Goal: Information Seeking & Learning: Learn about a topic

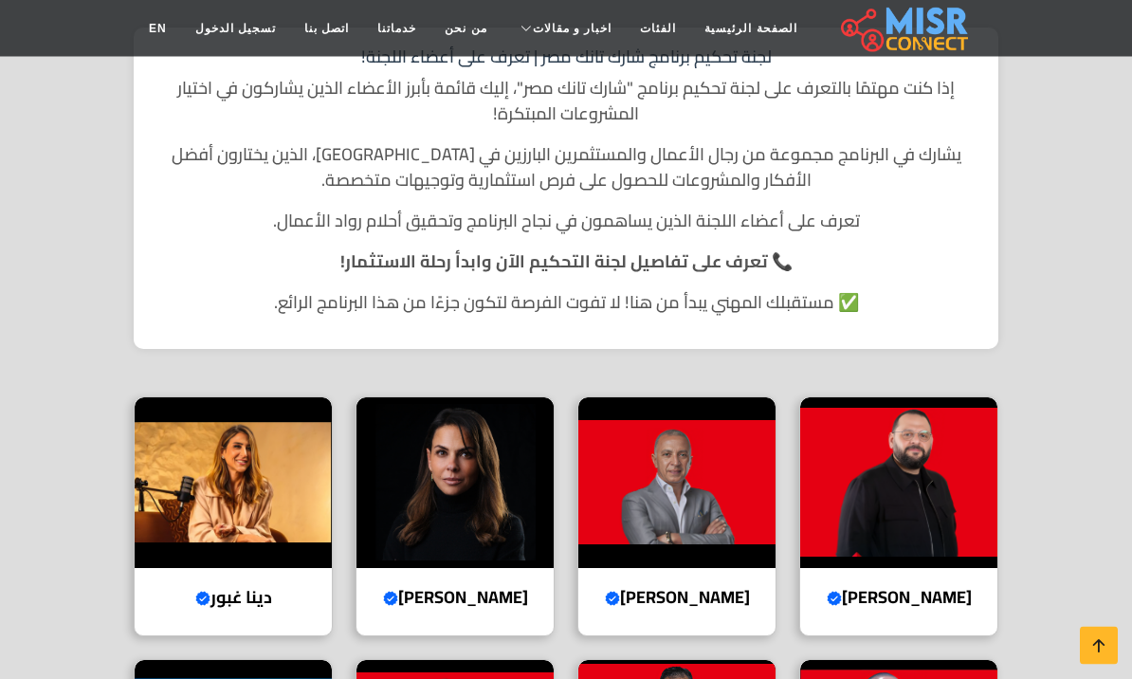
scroll to position [415, 0]
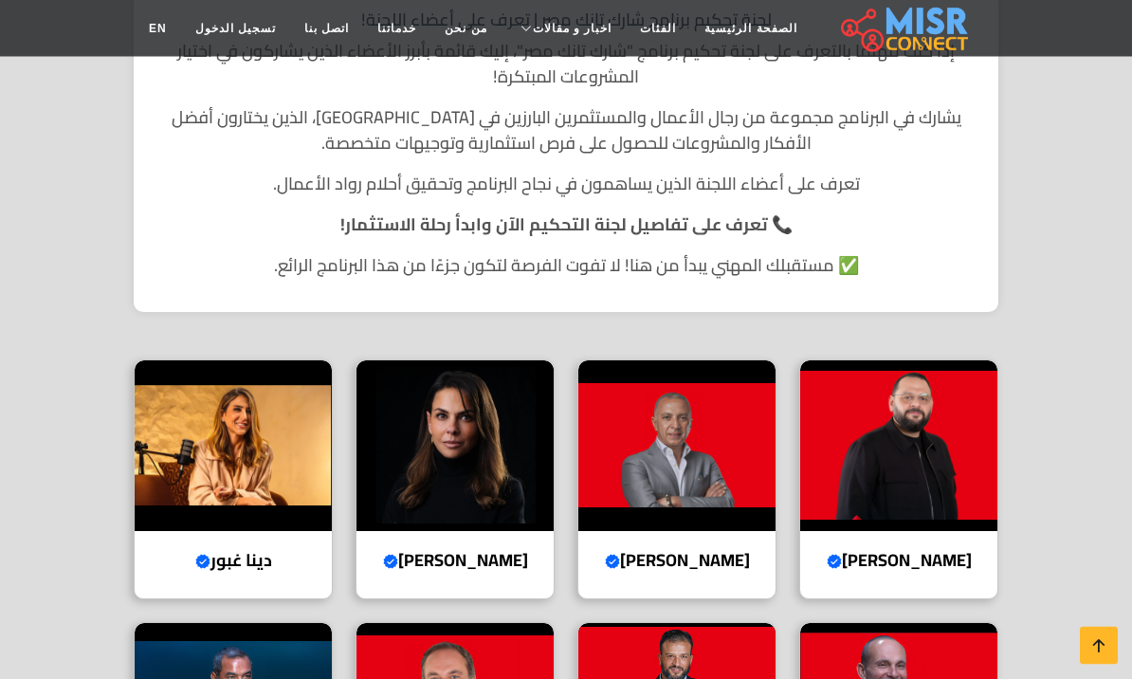
click at [915, 429] on img at bounding box center [898, 446] width 197 height 171
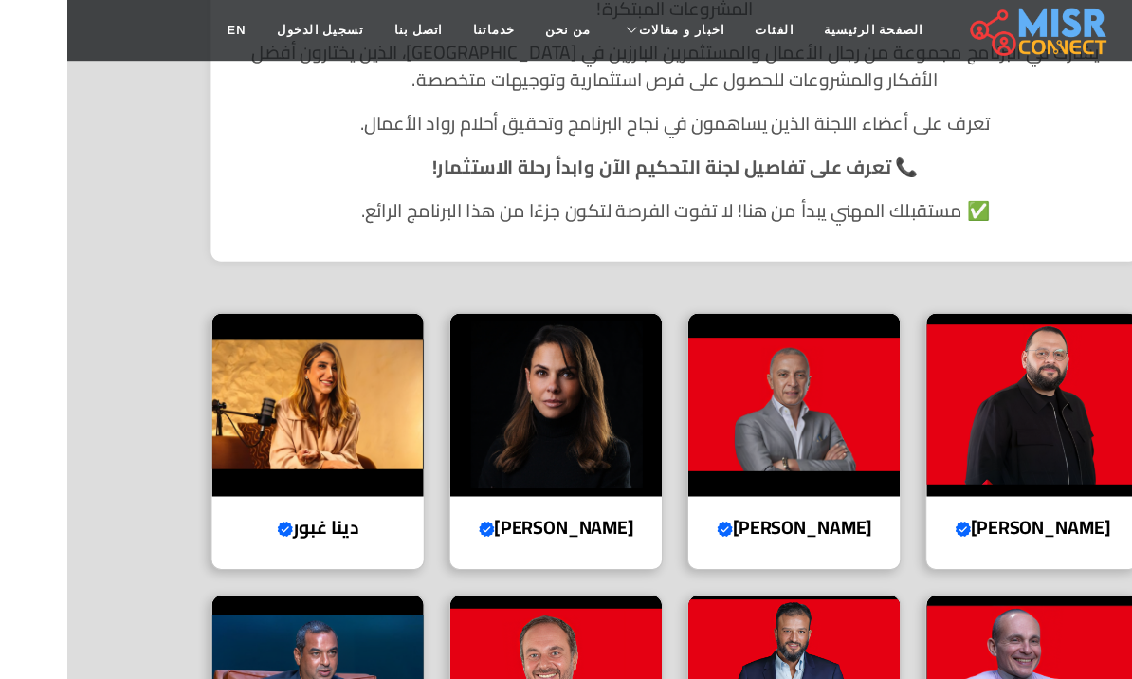
scroll to position [493, 0]
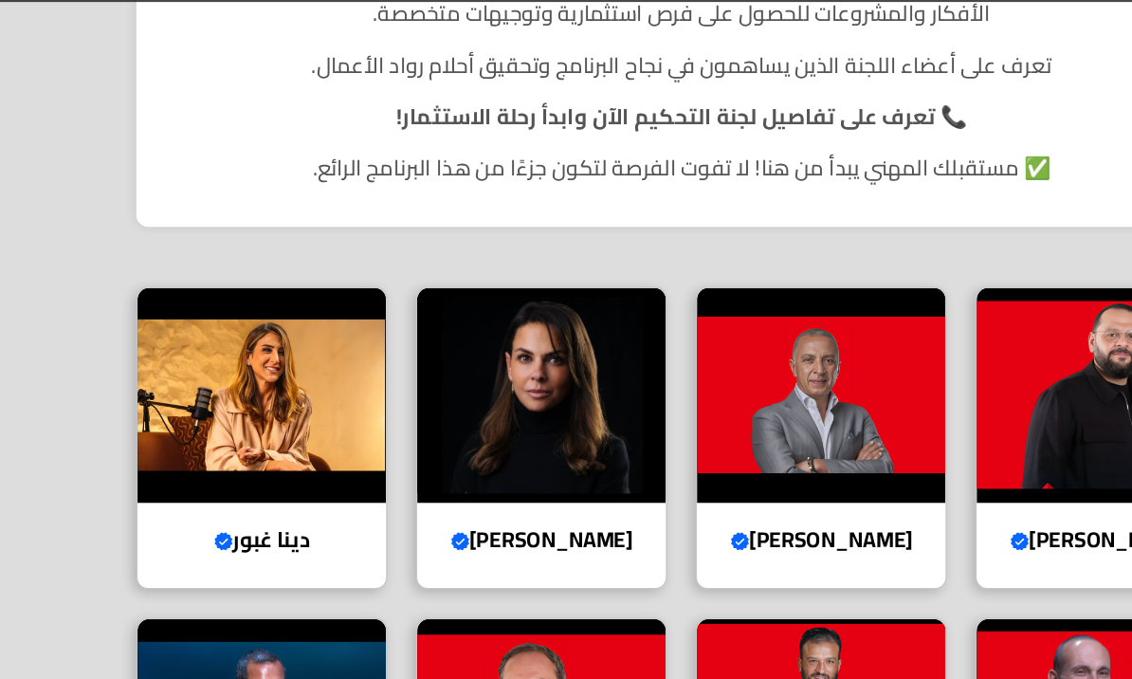
click at [481, 337] on img at bounding box center [454, 368] width 197 height 171
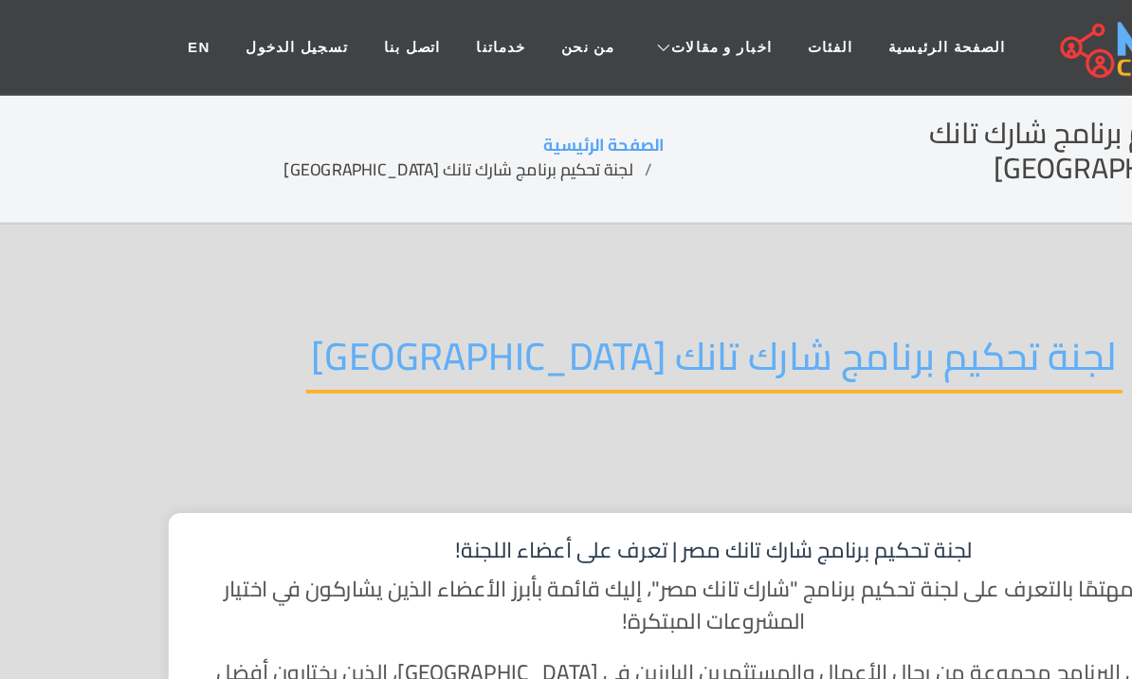
scroll to position [460, 0]
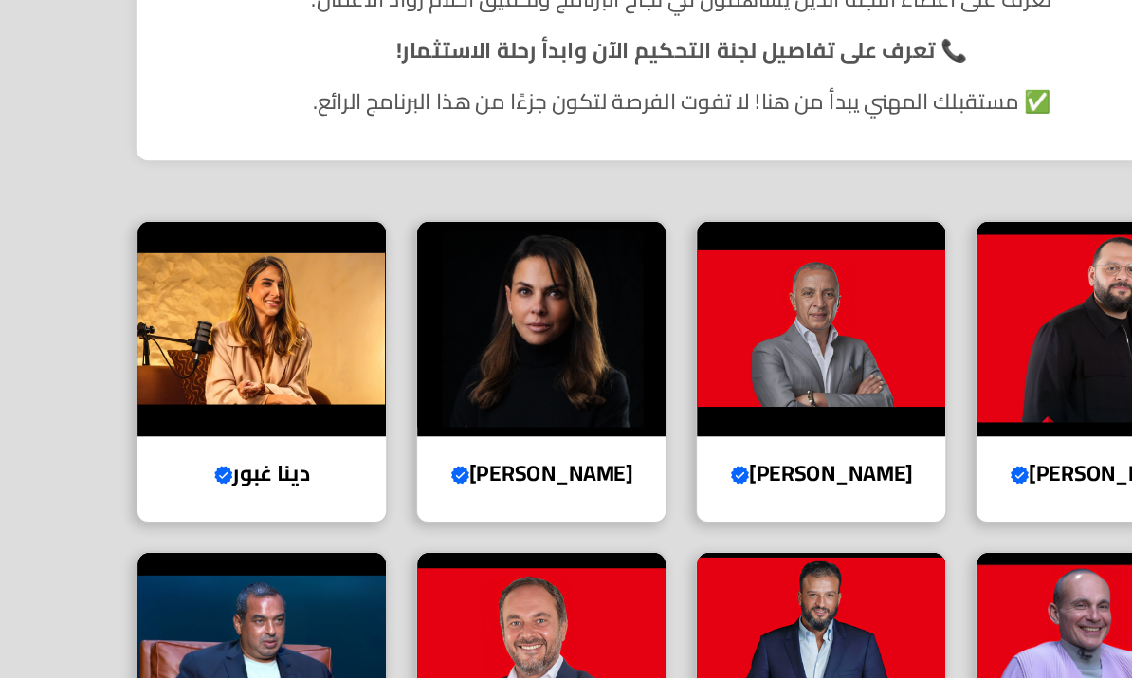
click at [198, 317] on img at bounding box center [233, 402] width 197 height 171
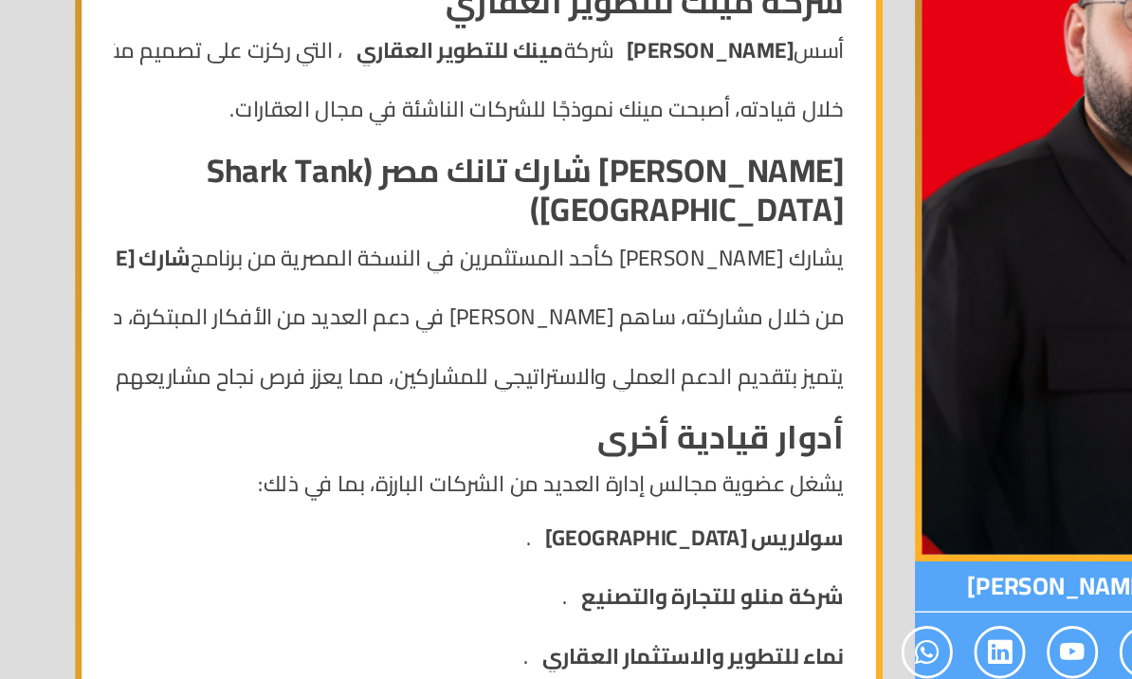
scroll to position [881, 0]
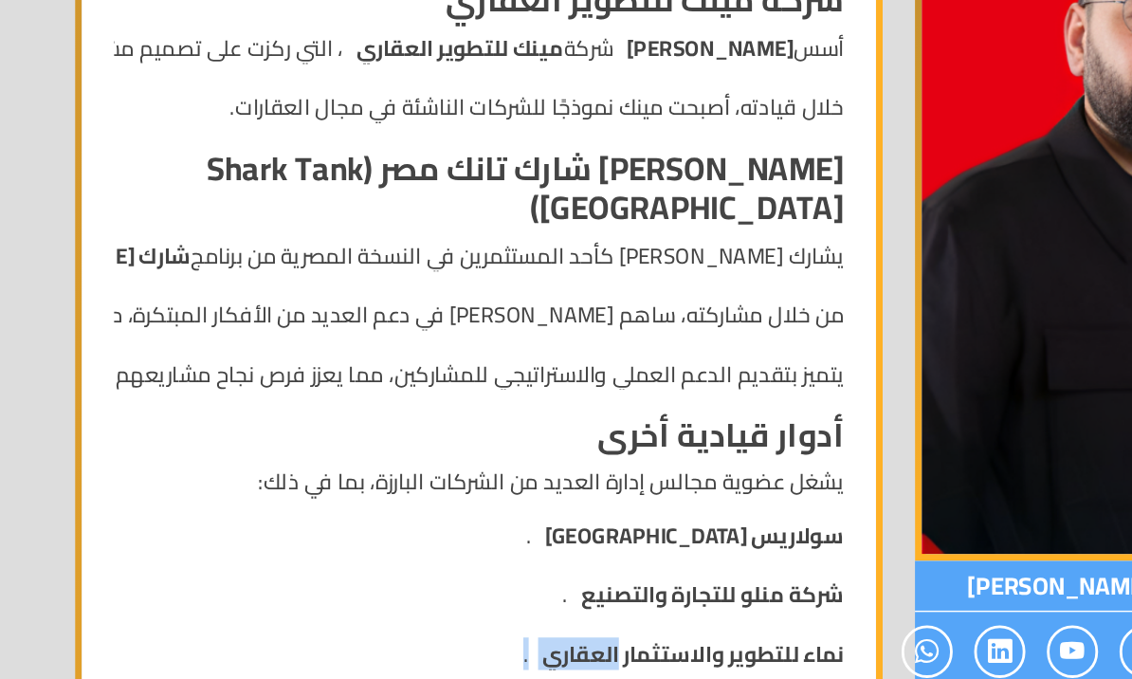
click at [384, 268] on div "السيرة الذاتية ل[PERSON_NAME] ، رجل أعمال [DEMOGRAPHIC_DATA] بارز يشغل منصب الر…" at bounding box center [418, 514] width 537 height 1866
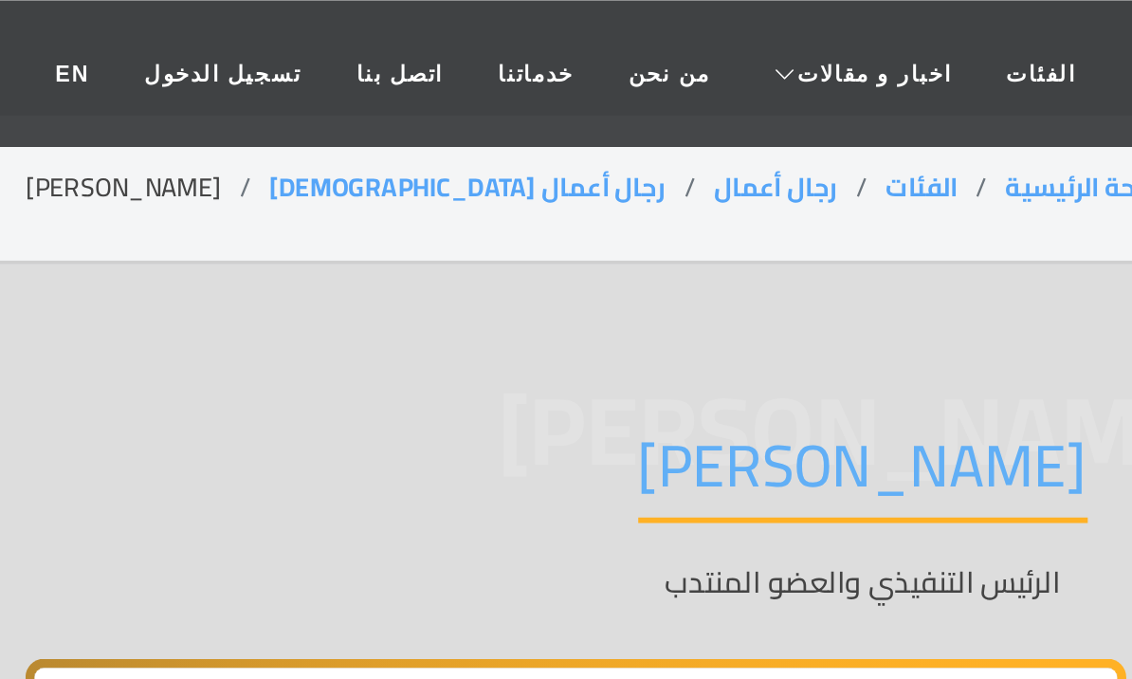
scroll to position [0, 0]
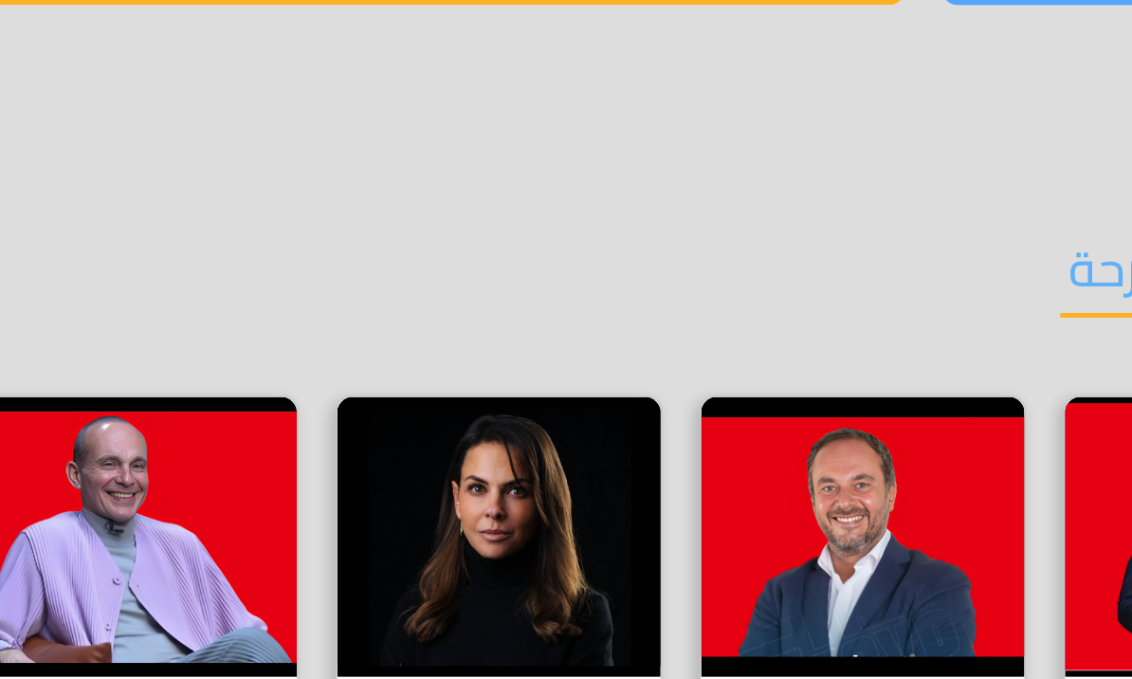
scroll to position [2335, 0]
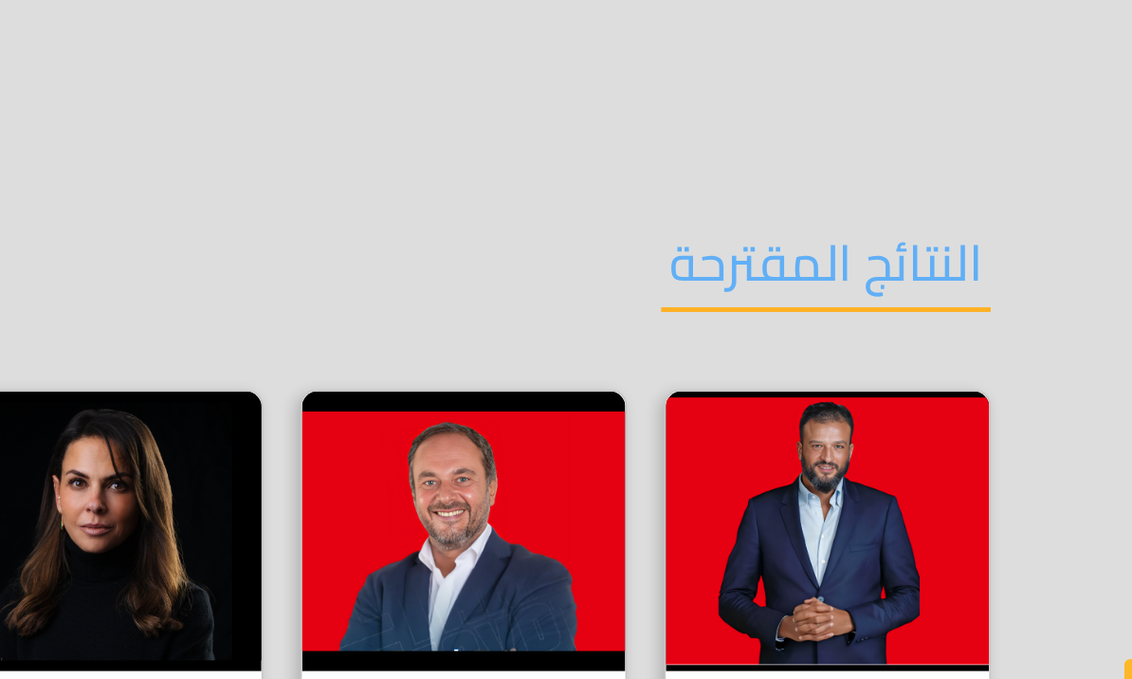
click at [800, 464] on img at bounding box center [898, 549] width 197 height 171
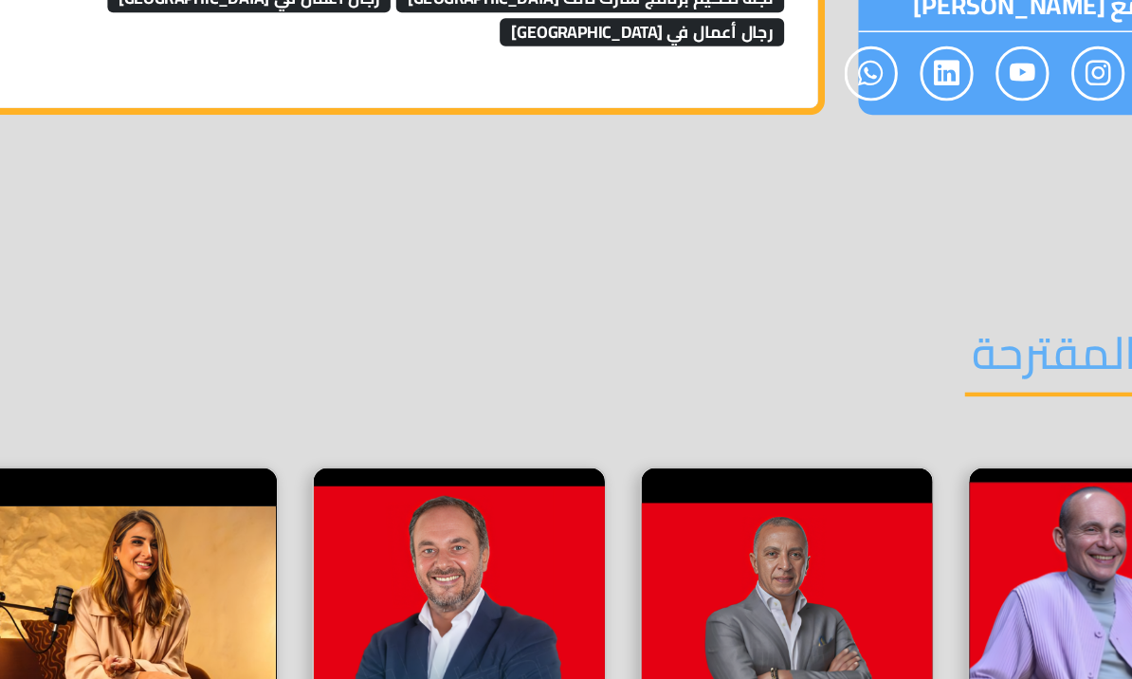
scroll to position [2955, 0]
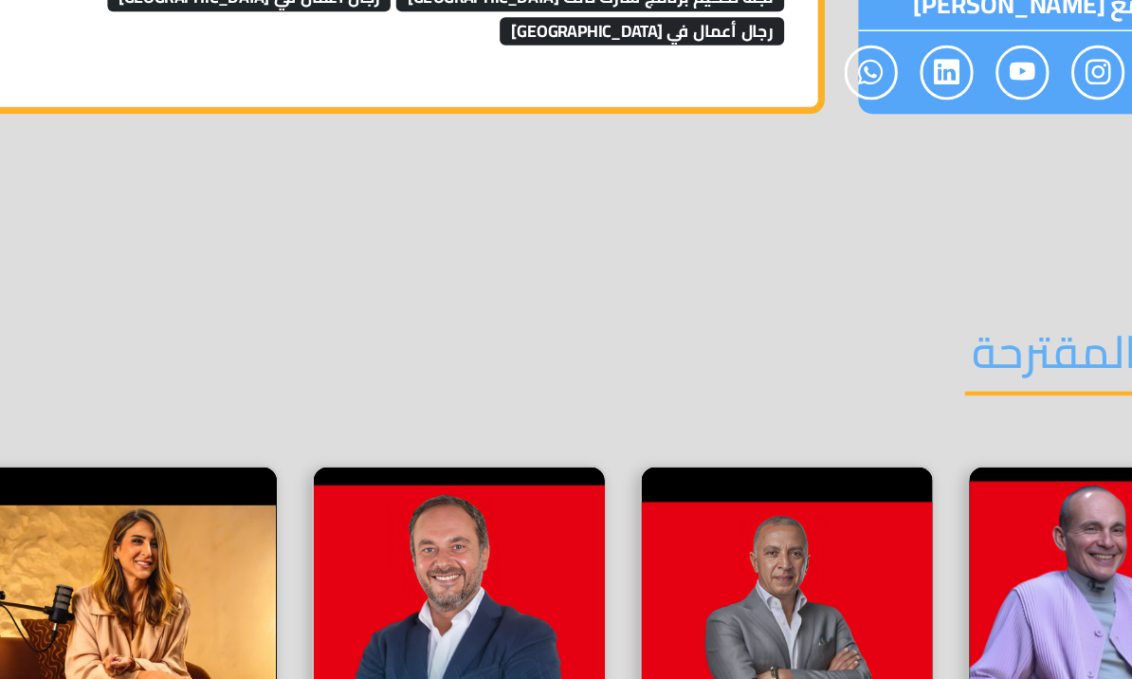
click at [356, 491] on img at bounding box center [454, 576] width 197 height 171
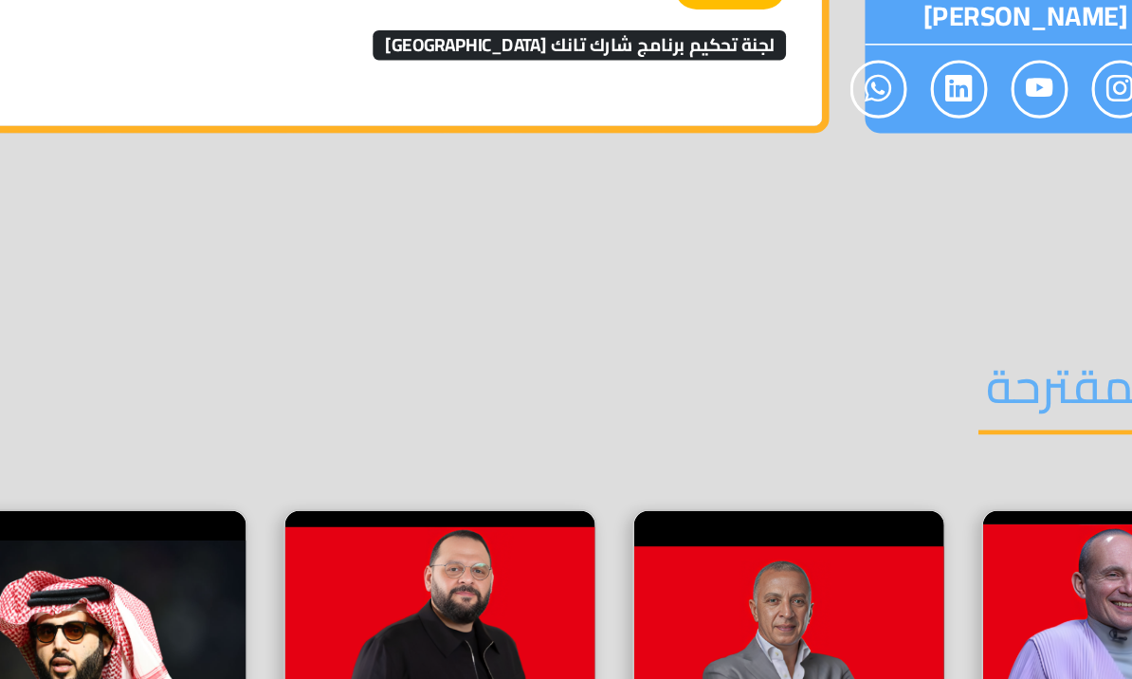
scroll to position [2628, 0]
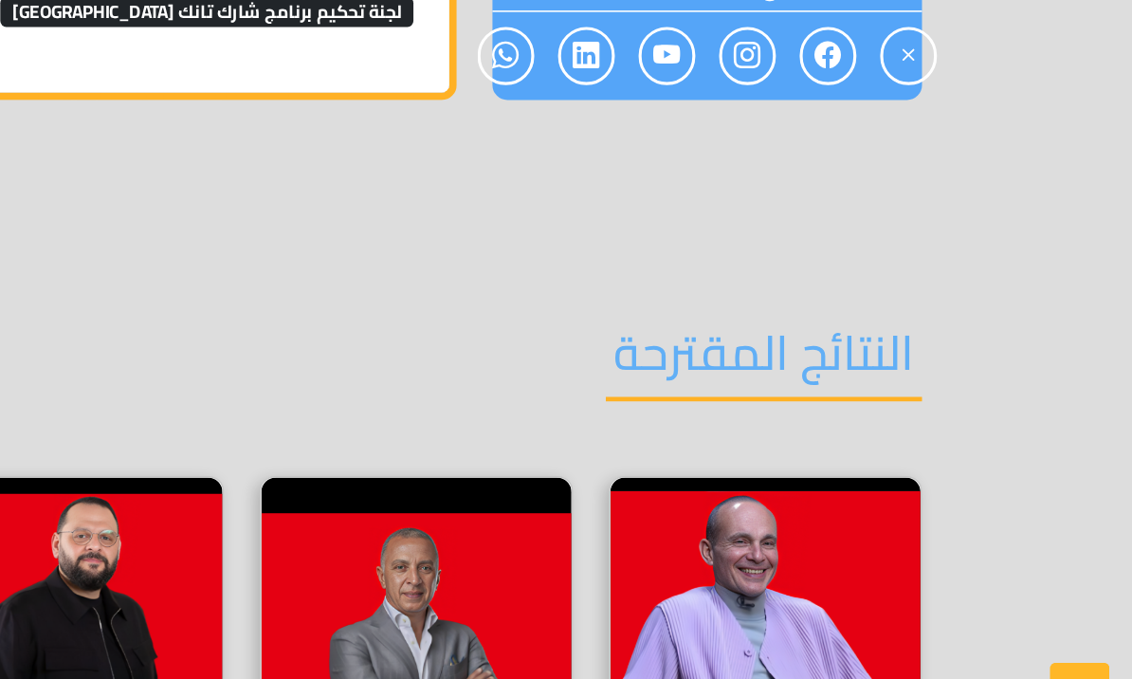
click at [800, 509] on img at bounding box center [898, 594] width 197 height 171
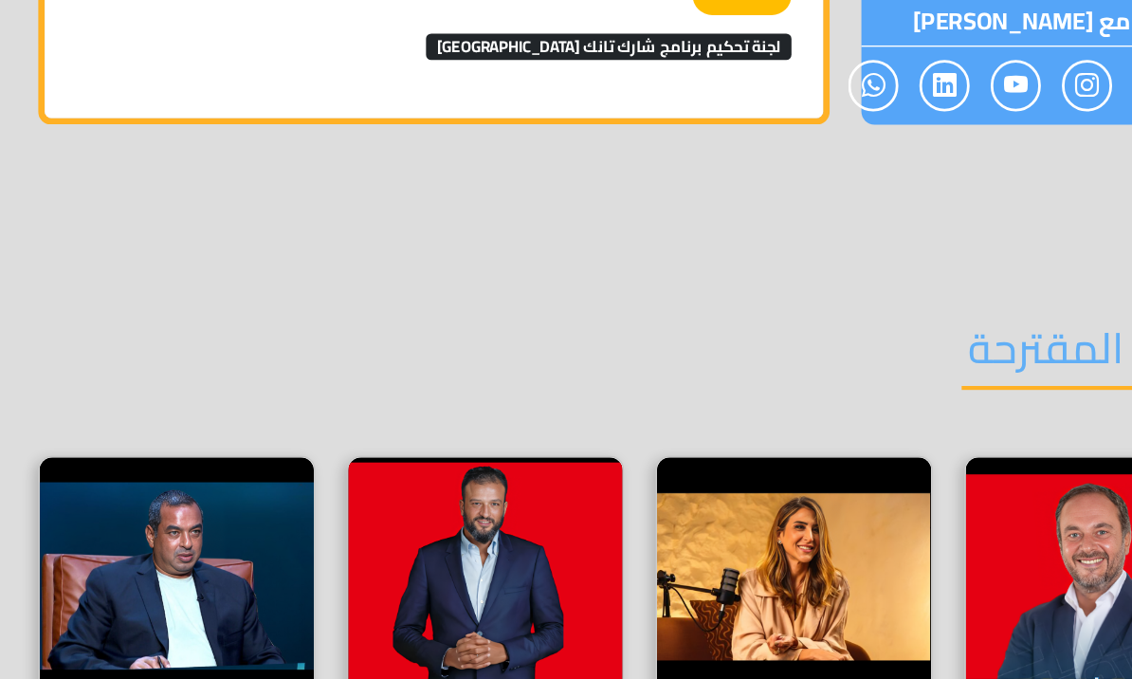
scroll to position [2811, 0]
click at [135, 472] on img at bounding box center [233, 557] width 197 height 171
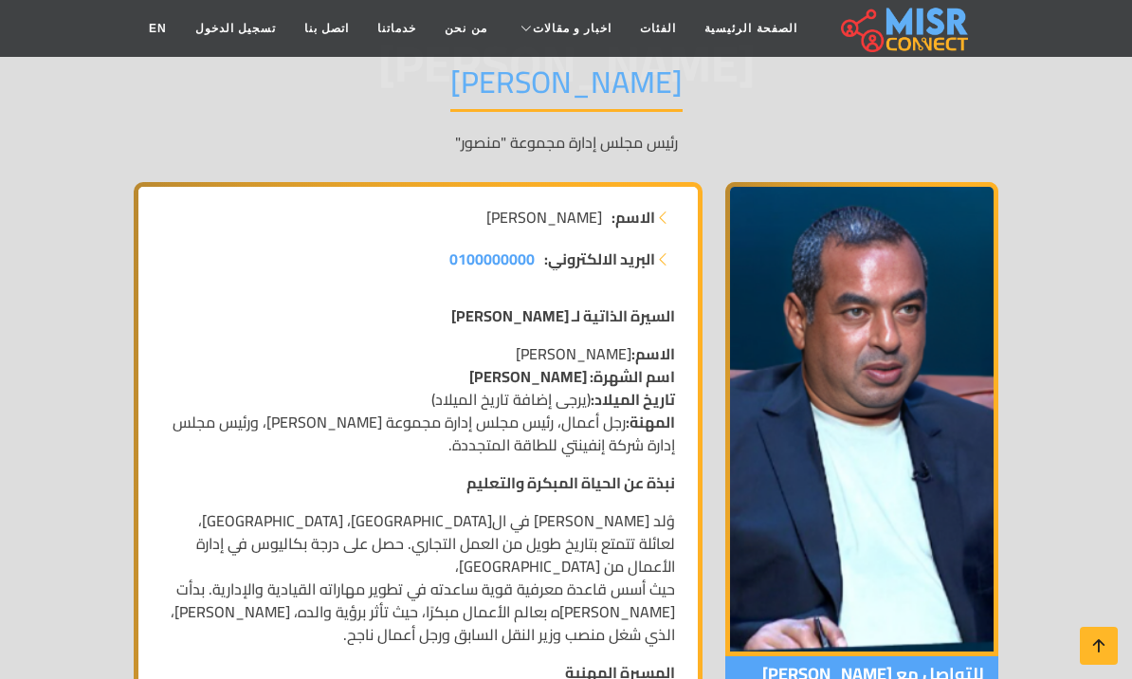
scroll to position [219, 0]
